Goal: Find specific page/section: Find specific page/section

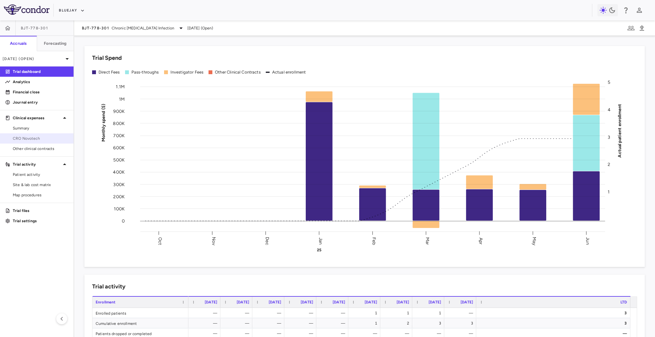
click at [45, 139] on span "CRO Novotech" at bounding box center [41, 139] width 56 height 6
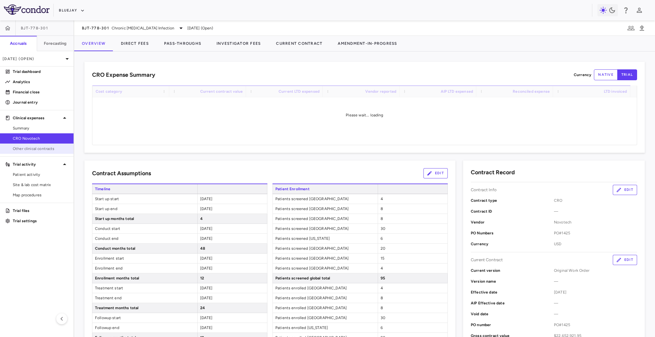
click at [50, 151] on span "Other clinical contracts" at bounding box center [41, 149] width 56 height 6
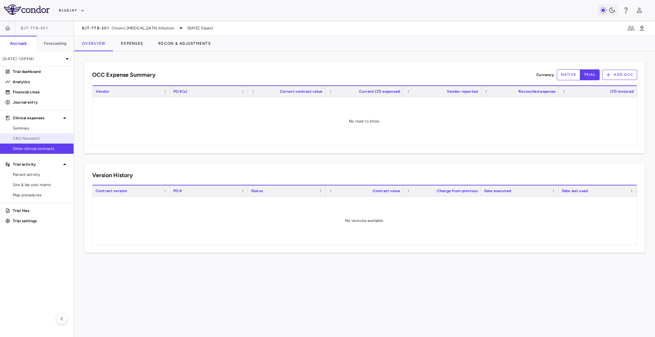
click at [50, 139] on span "CRO Novotech" at bounding box center [41, 139] width 56 height 6
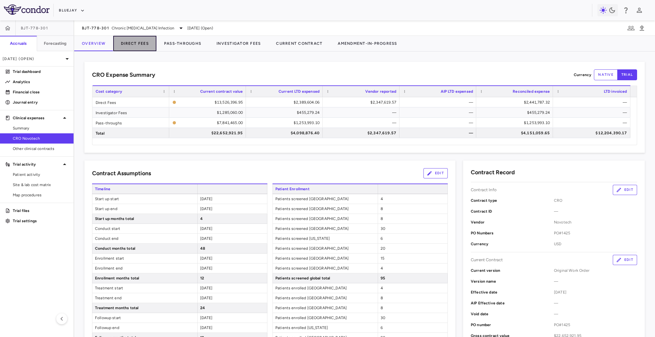
click at [134, 40] on button "Direct Fees" at bounding box center [134, 43] width 43 height 15
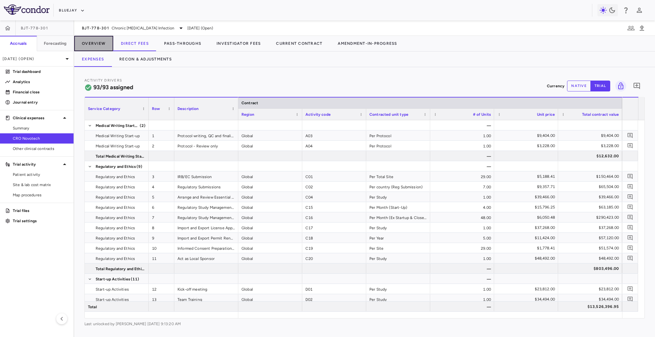
click at [106, 44] on button "Overview" at bounding box center [93, 43] width 39 height 15
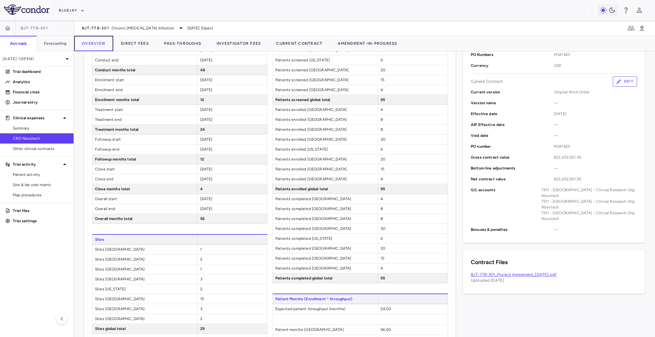
scroll to position [316, 0]
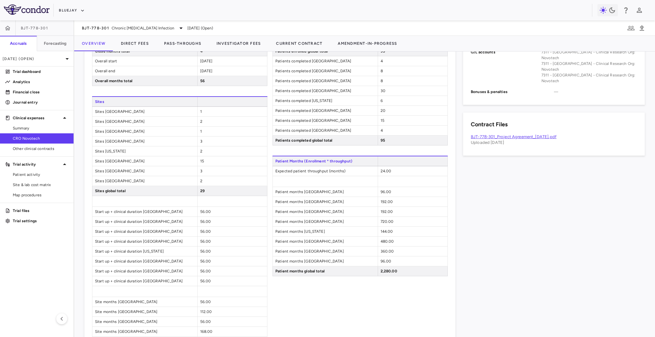
click at [288, 292] on div "Patient Enrollment Patients screened [GEOGRAPHIC_DATA] 4 Patients screened [GEO…" at bounding box center [360, 126] width 175 height 519
